Goal: Task Accomplishment & Management: Manage account settings

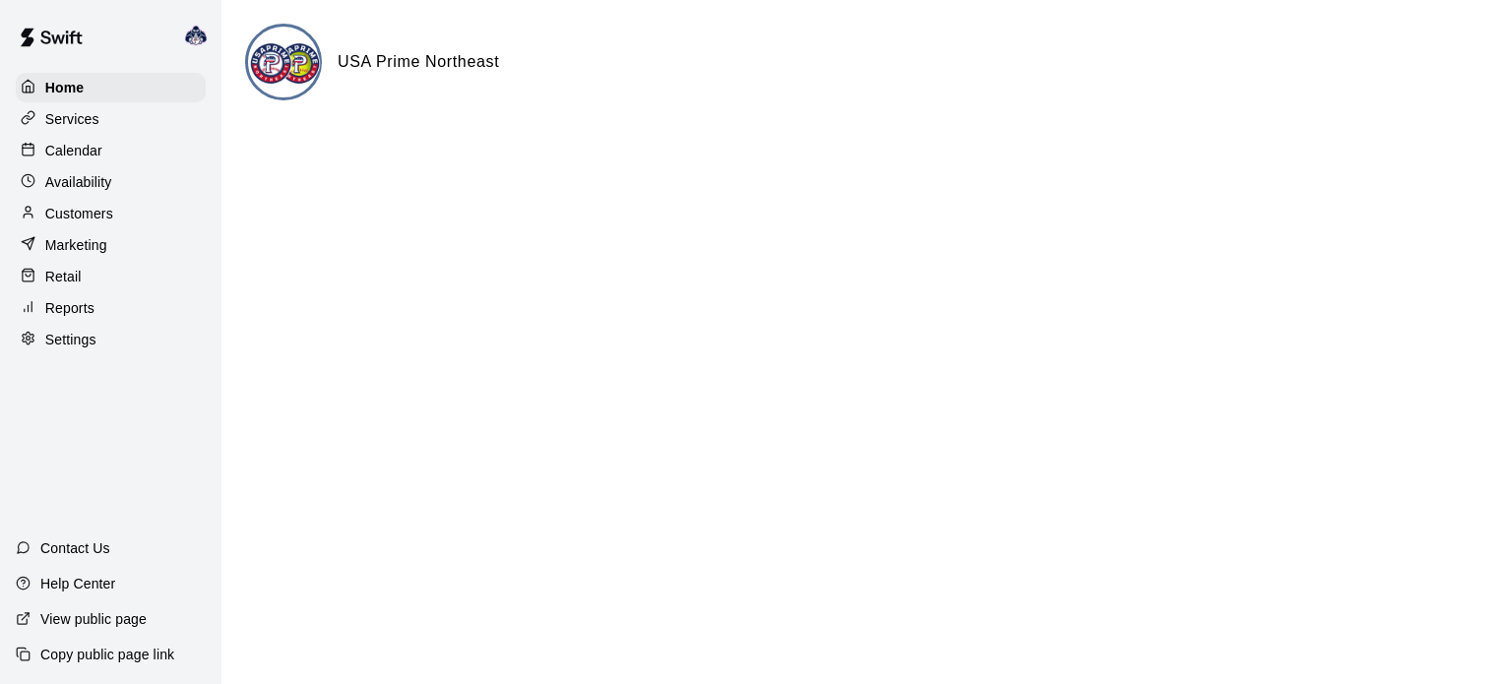
click at [60, 335] on p "Settings" at bounding box center [70, 340] width 51 height 20
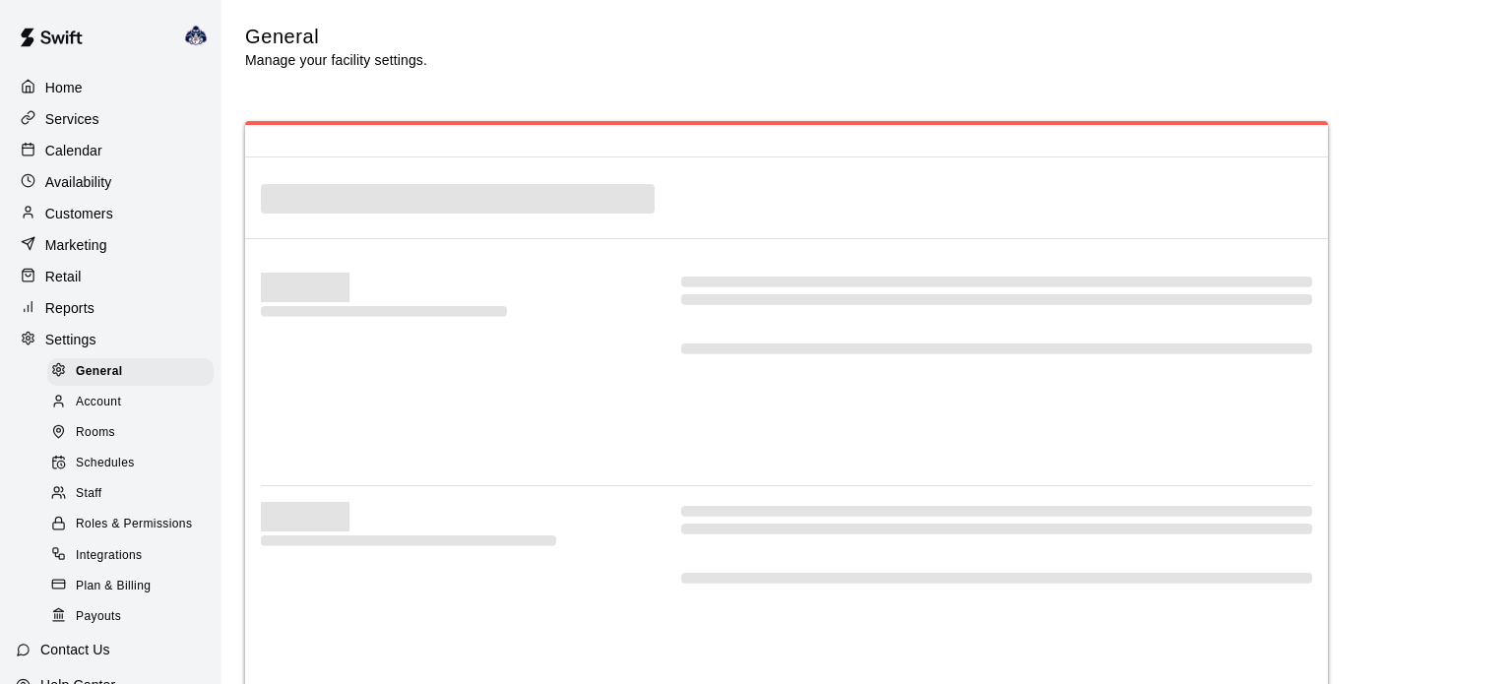
select select "**"
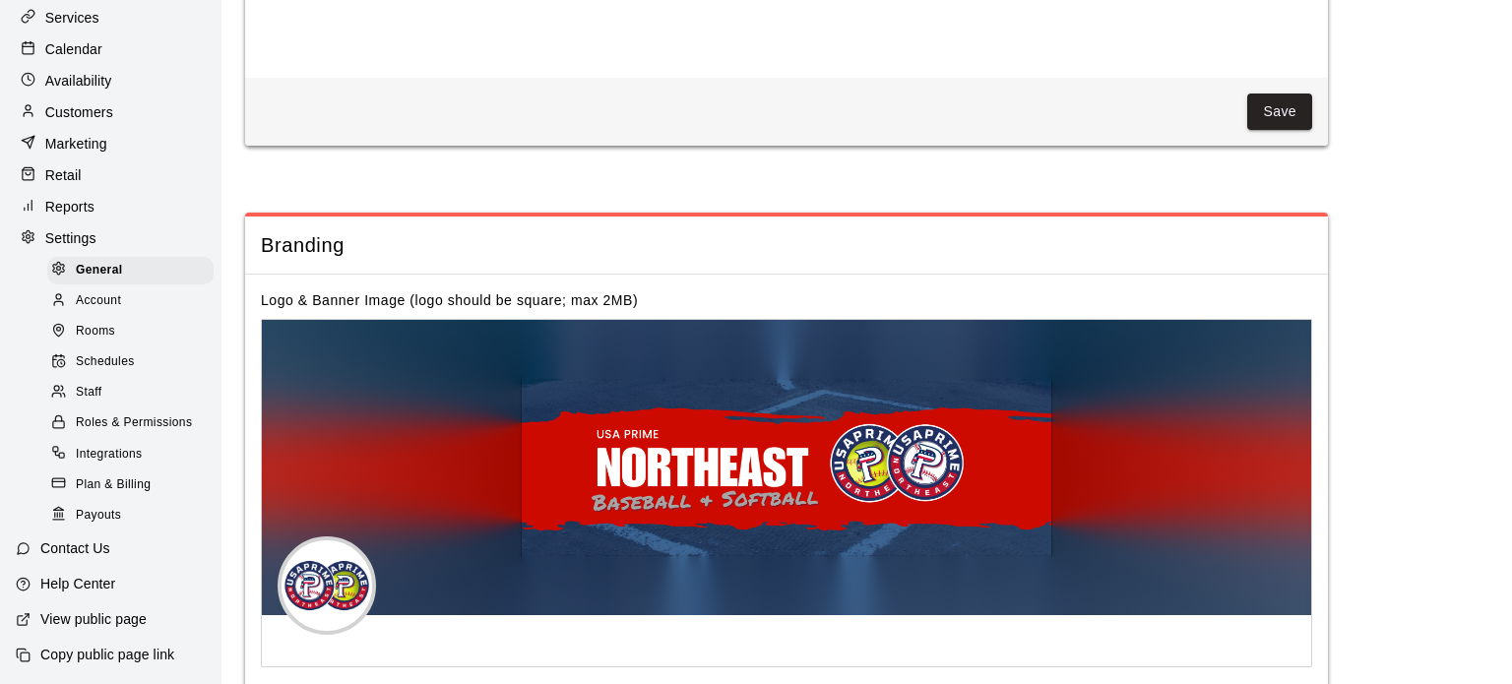
scroll to position [4249, 0]
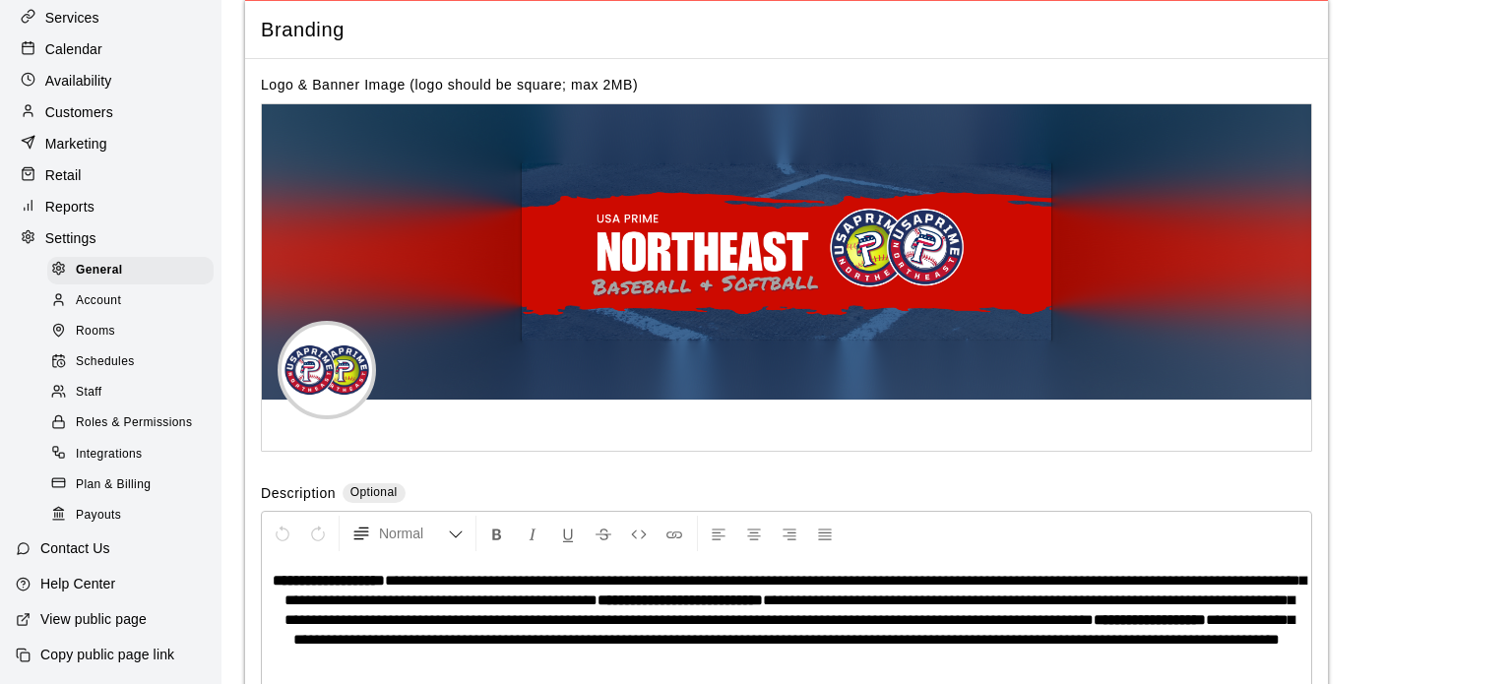
click at [126, 425] on span "Roles & Permissions" at bounding box center [134, 424] width 116 height 20
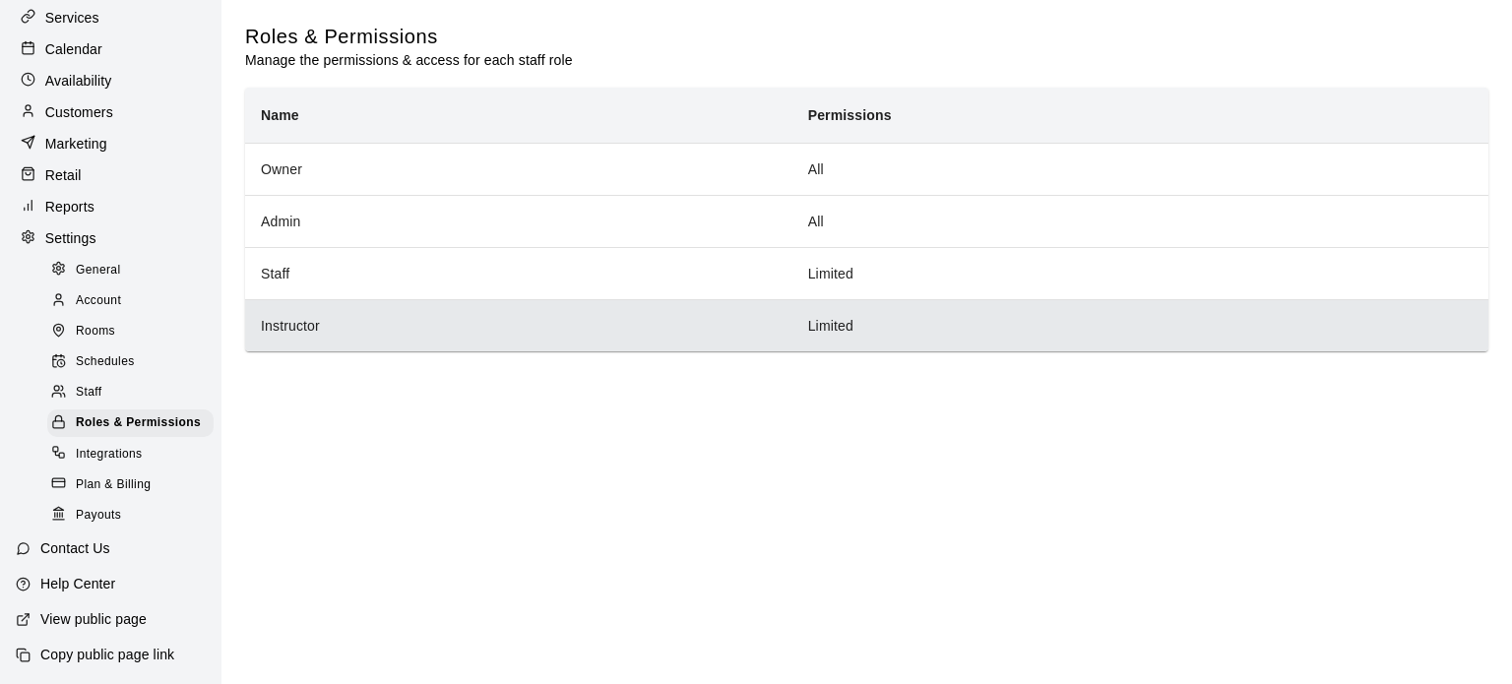
click at [647, 335] on th "Instructor" at bounding box center [518, 325] width 547 height 52
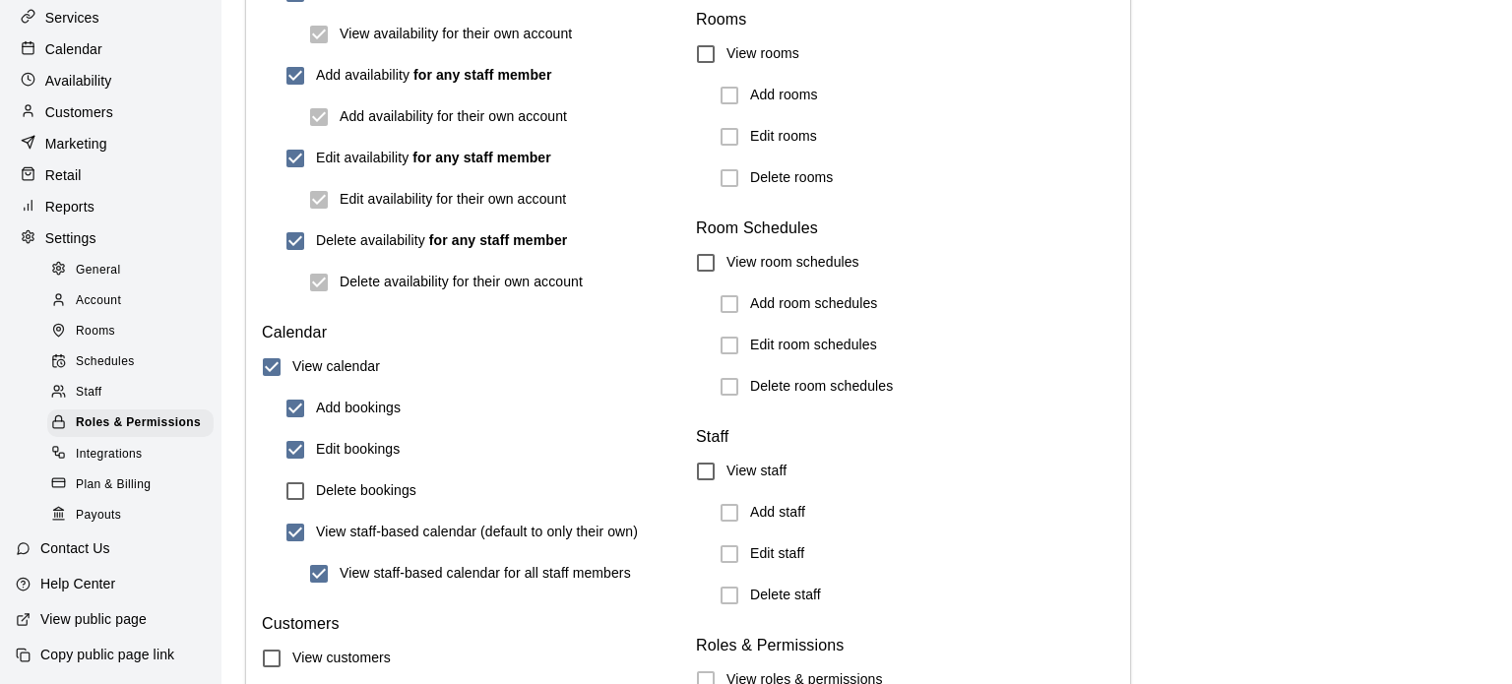
scroll to position [2300, 0]
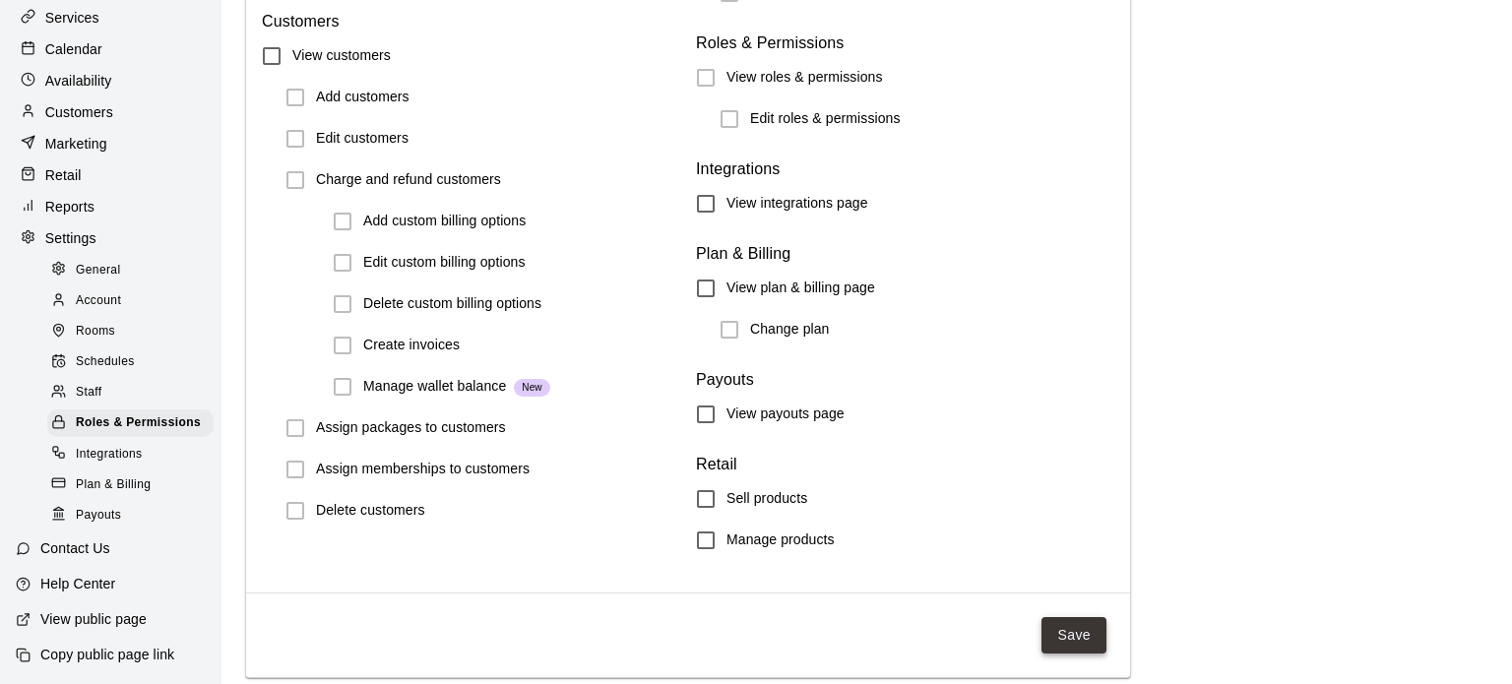
click at [1083, 645] on button "Save" at bounding box center [1074, 635] width 65 height 36
